Goal: Navigation & Orientation: Find specific page/section

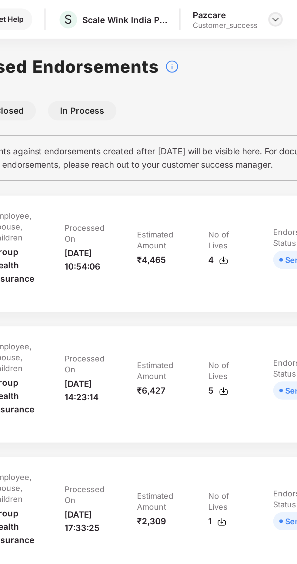
click at [285, 11] on img at bounding box center [286, 9] width 5 height 5
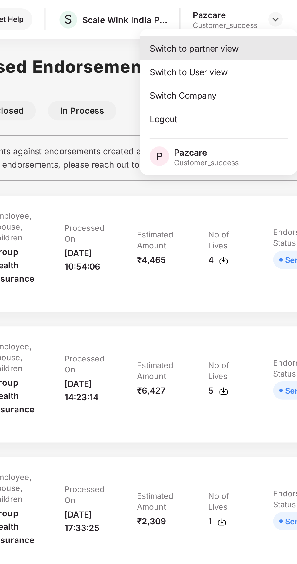
click at [260, 24] on div "Switch to partner view" at bounding box center [257, 24] width 79 height 12
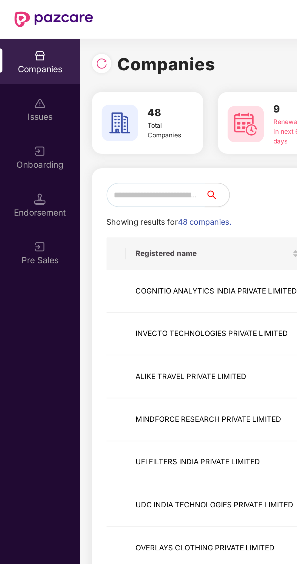
click at [89, 98] on input "text" at bounding box center [77, 98] width 49 height 12
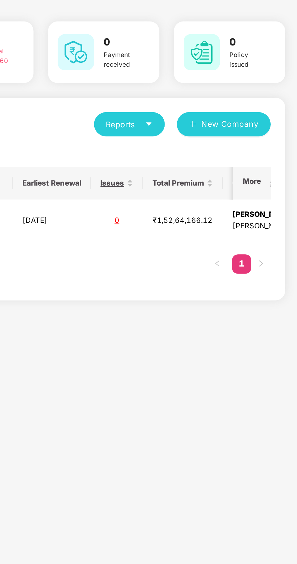
scroll to position [0, 261]
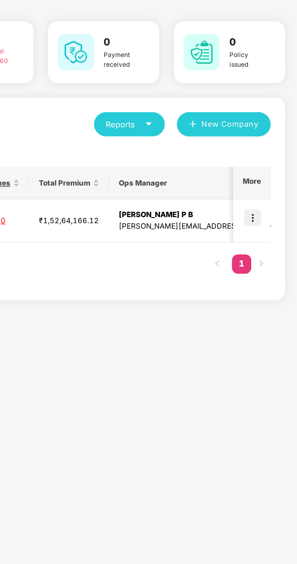
type input "****"
click at [275, 145] on img at bounding box center [274, 144] width 8 height 8
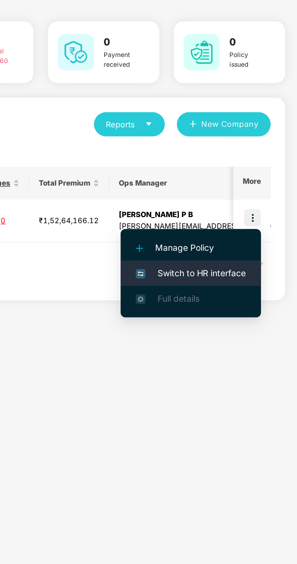
click at [248, 173] on span "Switch to HR interface" at bounding box center [243, 172] width 55 height 7
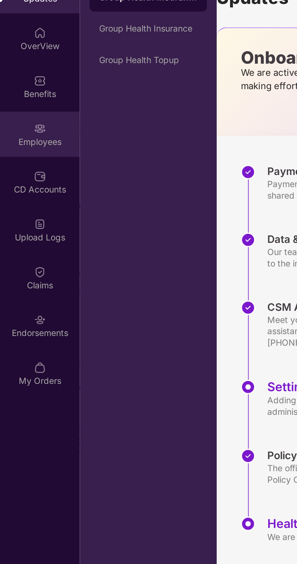
click at [20, 104] on div "Employees" at bounding box center [20, 106] width 40 height 6
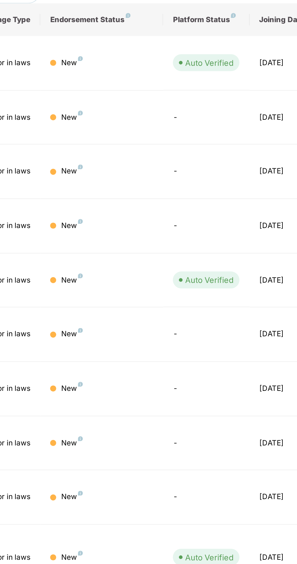
scroll to position [32, 0]
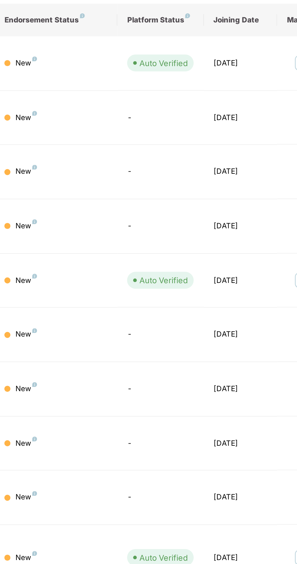
click at [243, 423] on link "3" at bounding box center [243, 427] width 10 height 9
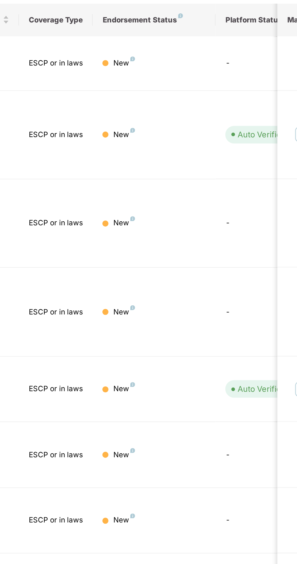
scroll to position [0, 148]
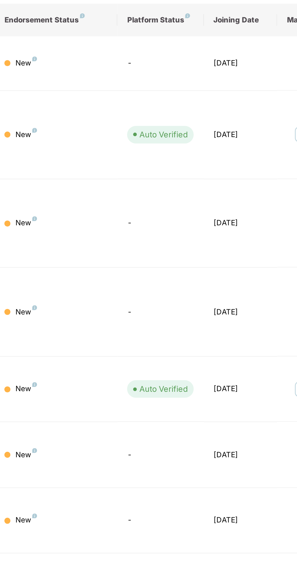
click at [253, 486] on link "4" at bounding box center [253, 490] width 10 height 9
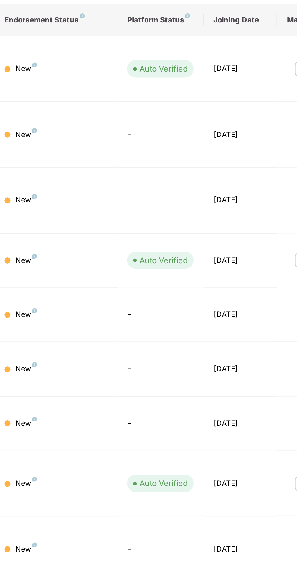
click at [252, 452] on link "5" at bounding box center [253, 456] width 10 height 9
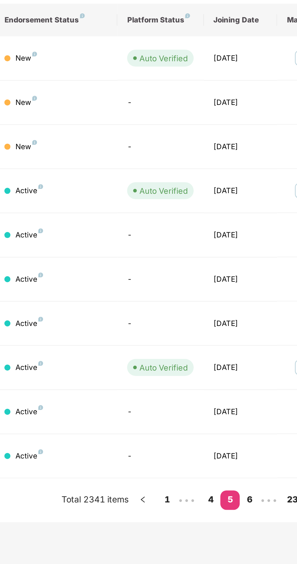
scroll to position [0, 0]
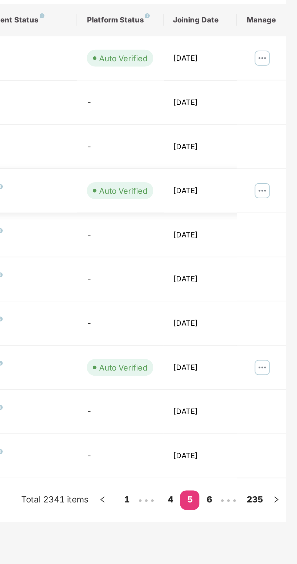
click at [280, 216] on img at bounding box center [280, 217] width 10 height 10
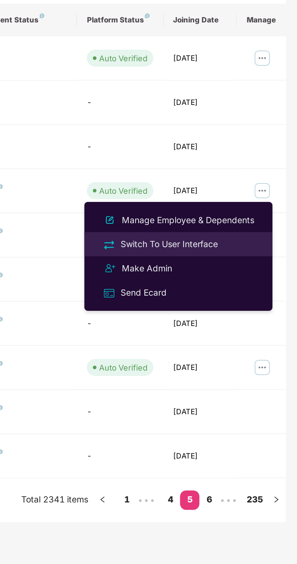
click at [242, 245] on div "Switch To User Interface" at bounding box center [232, 243] width 51 height 7
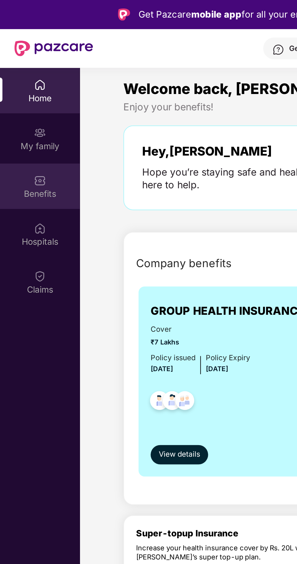
click at [22, 93] on img at bounding box center [20, 90] width 6 height 6
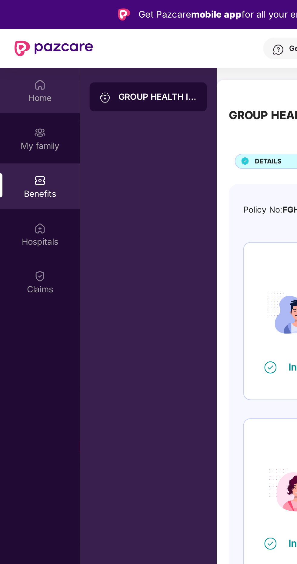
click at [21, 43] on img at bounding box center [20, 42] width 6 height 6
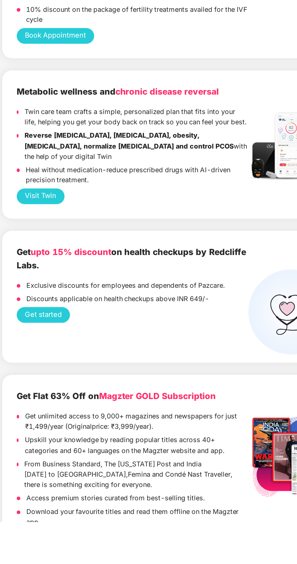
scroll to position [34, 0]
